Goal: Navigation & Orientation: Go to known website

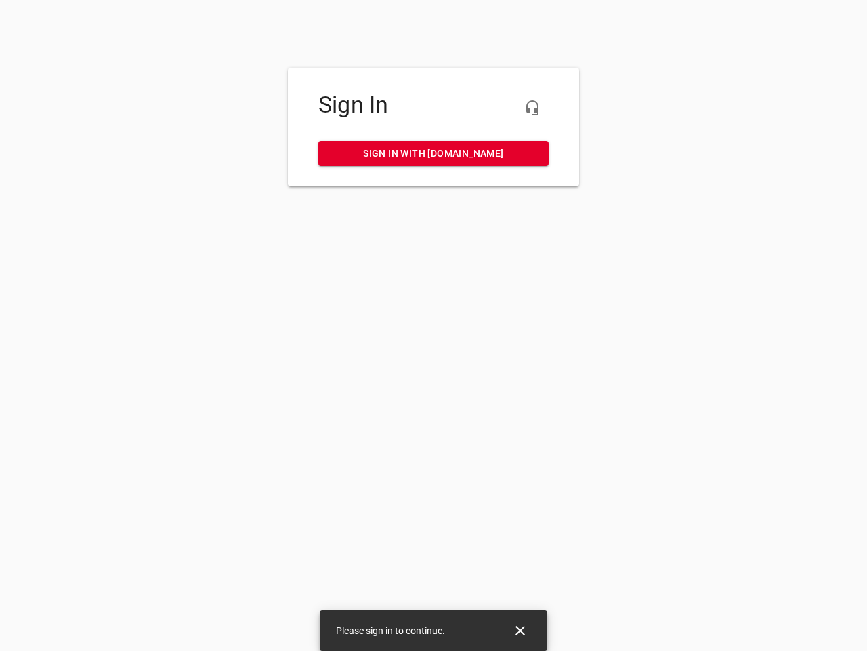
click at [533, 108] on icon "button" at bounding box center [533, 108] width 16 height 16
click at [520, 630] on icon "Close" at bounding box center [520, 629] width 9 height 9
